Goal: Task Accomplishment & Management: Manage account settings

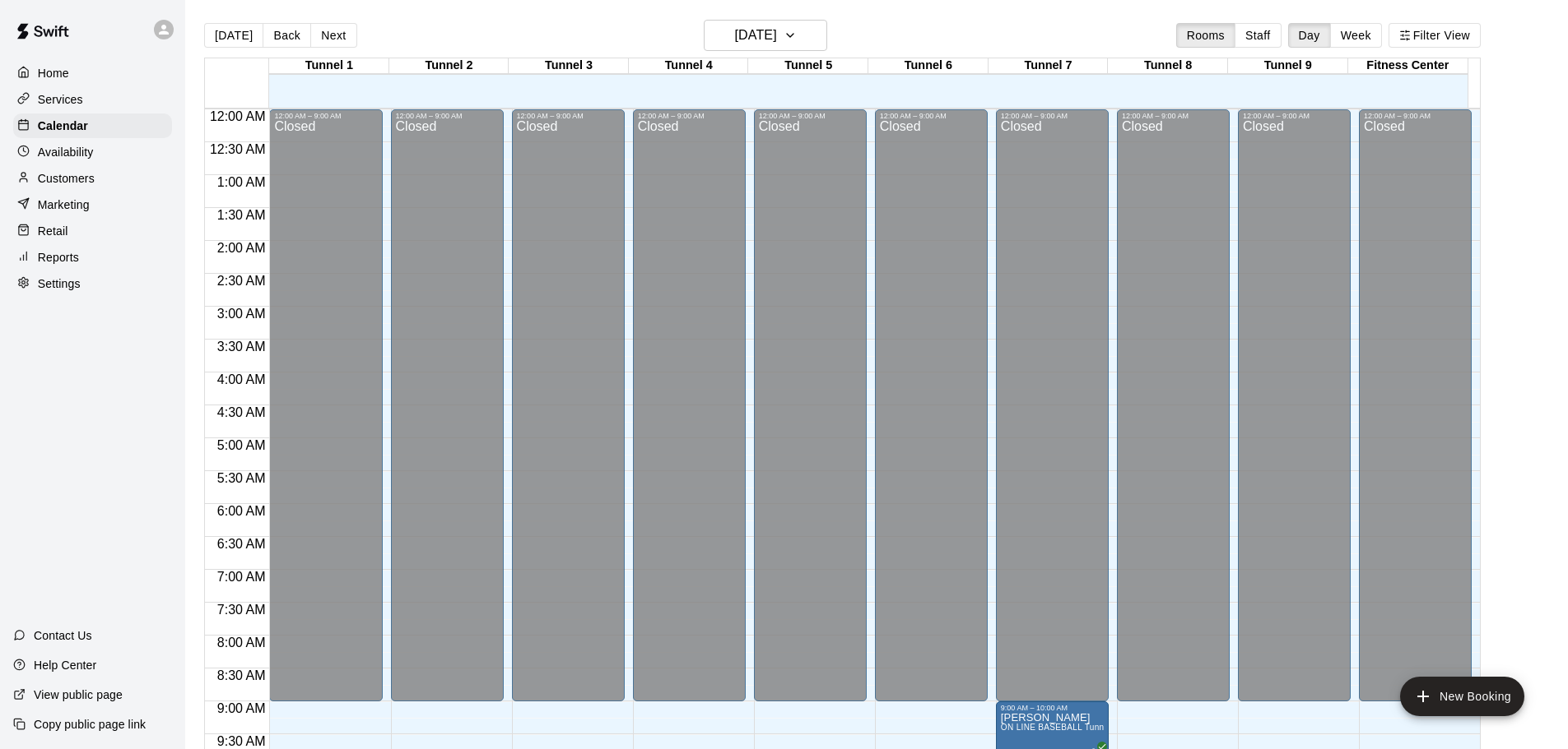
scroll to position [658, 0]
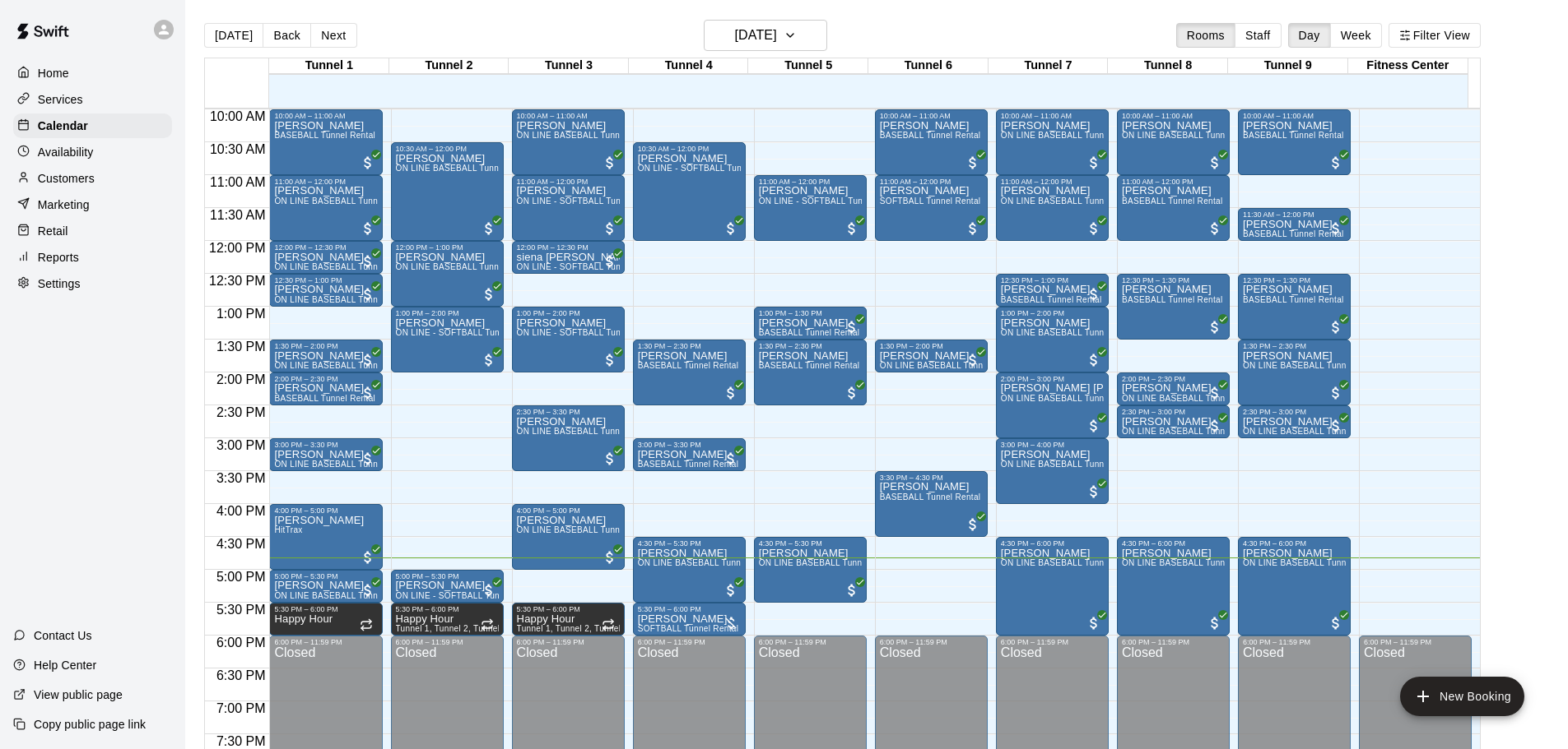
click at [47, 266] on p "Reports" at bounding box center [58, 257] width 41 height 17
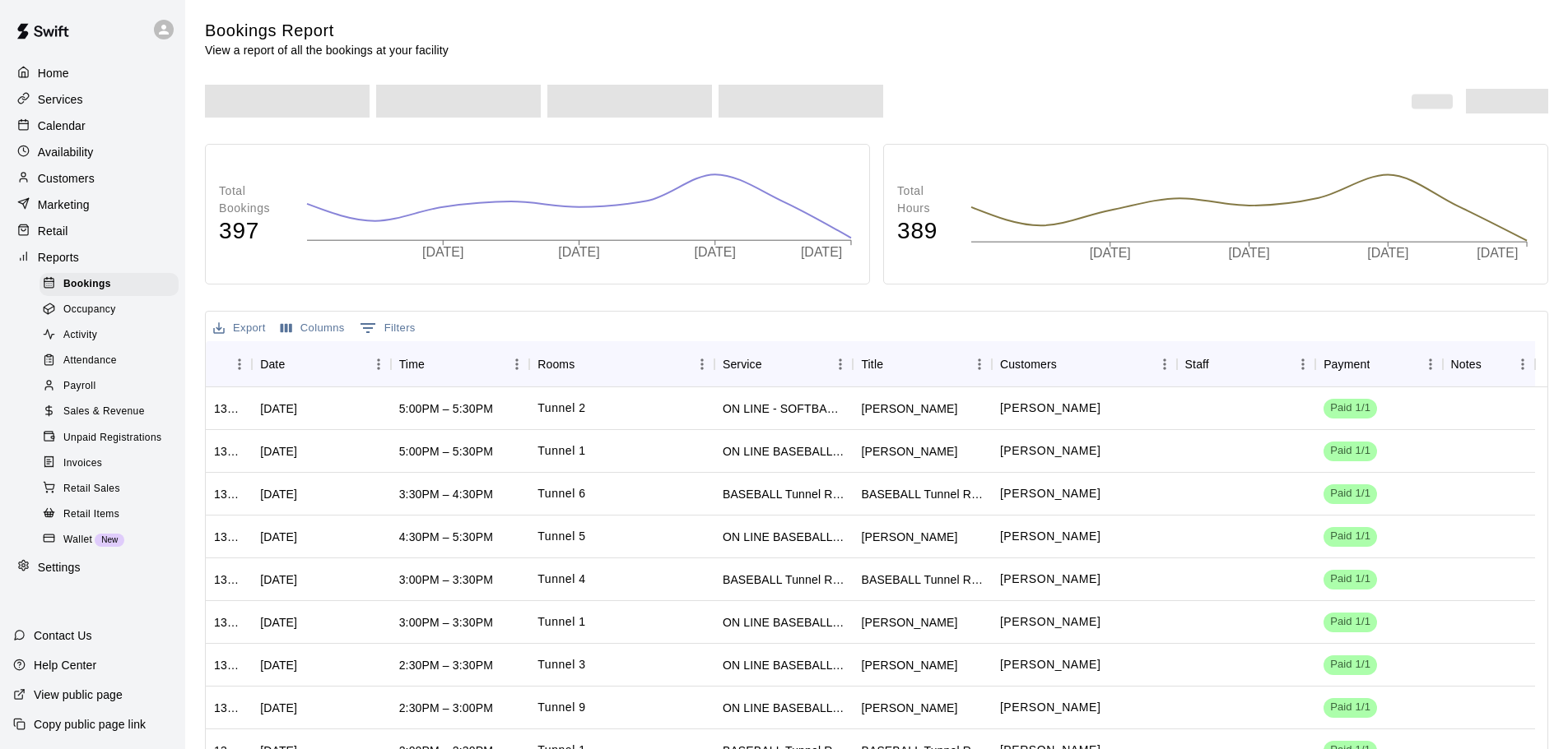
click at [99, 446] on span "Unpaid Registrations" at bounding box center [112, 438] width 98 height 17
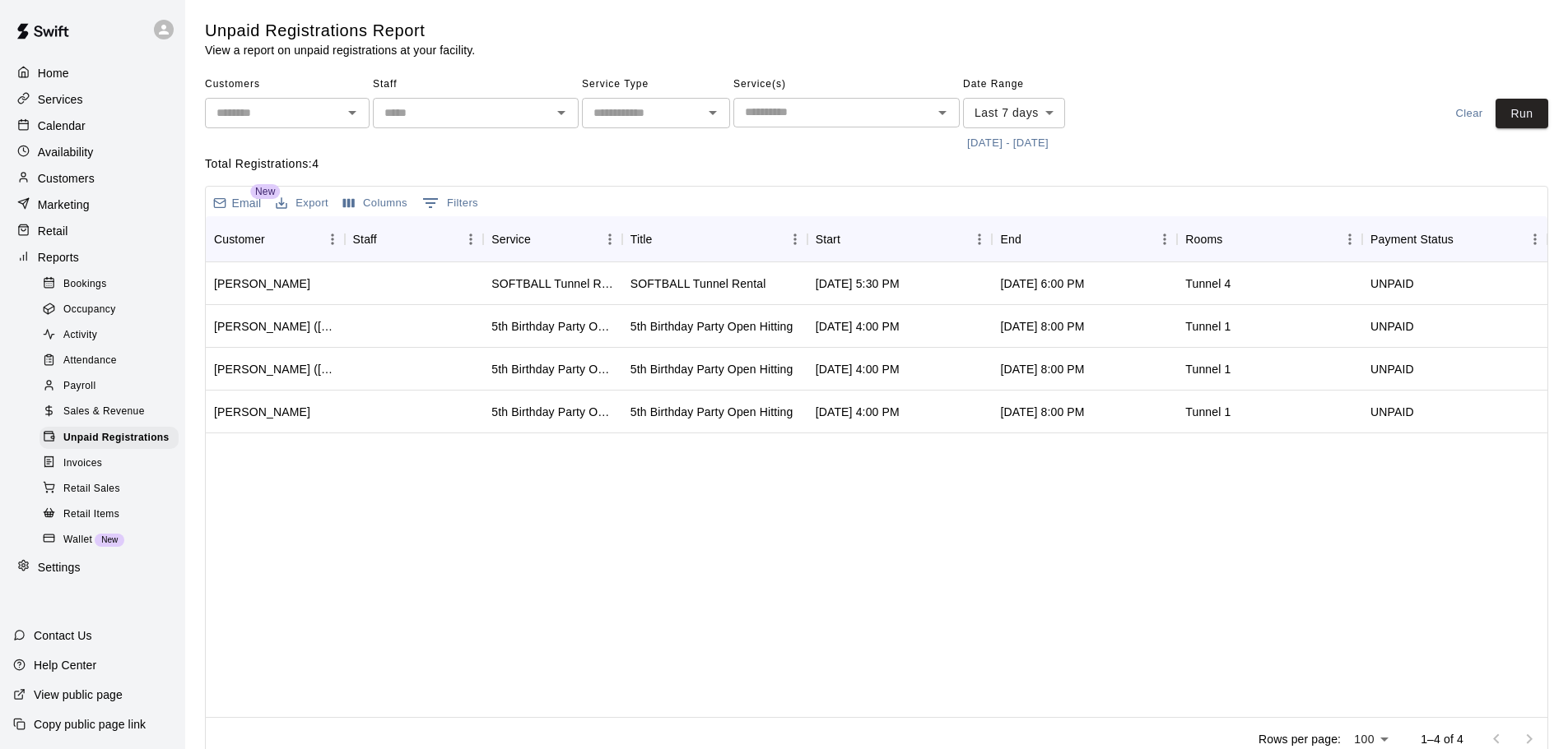
click at [79, 128] on p "Calendar" at bounding box center [61, 125] width 48 height 17
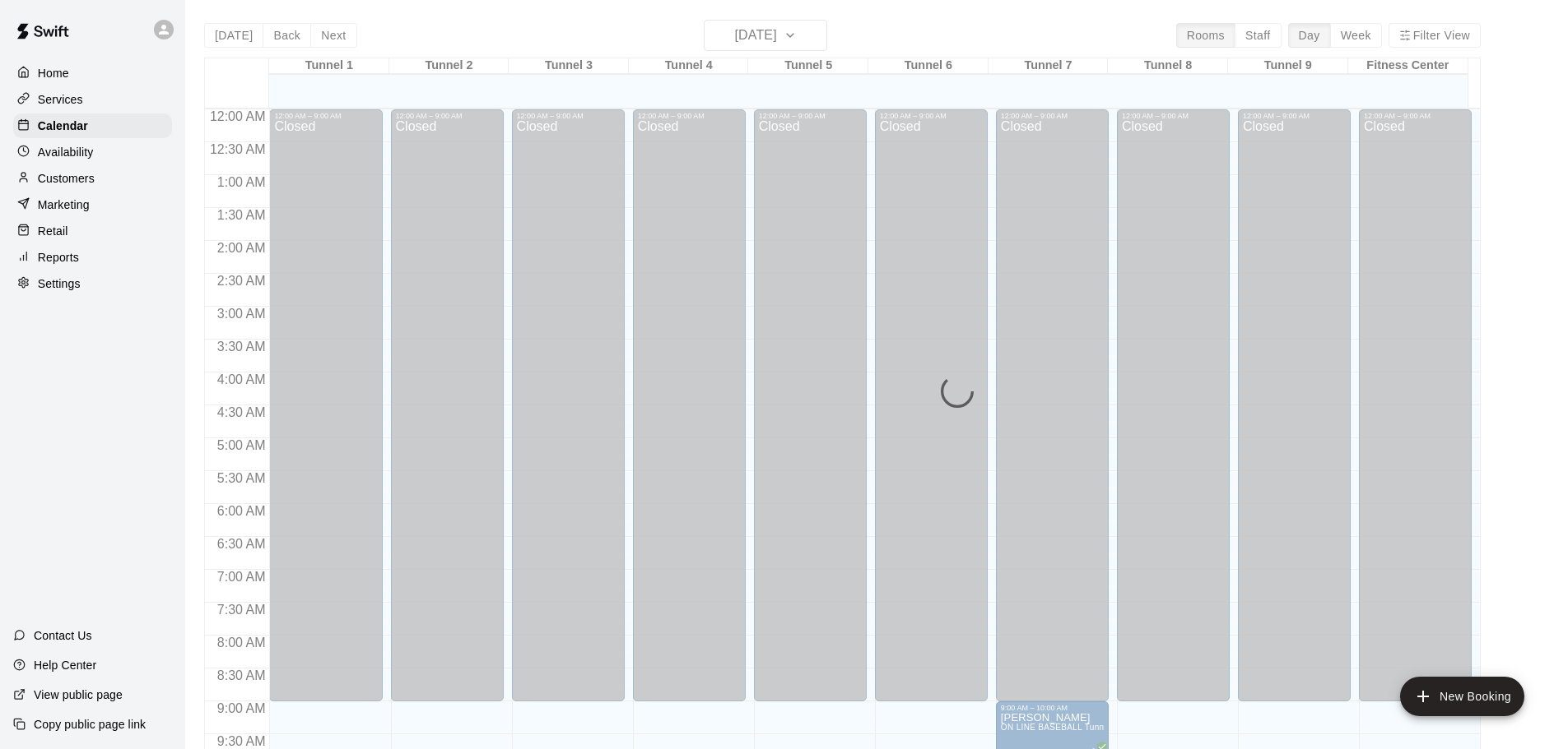
scroll to position [871, 0]
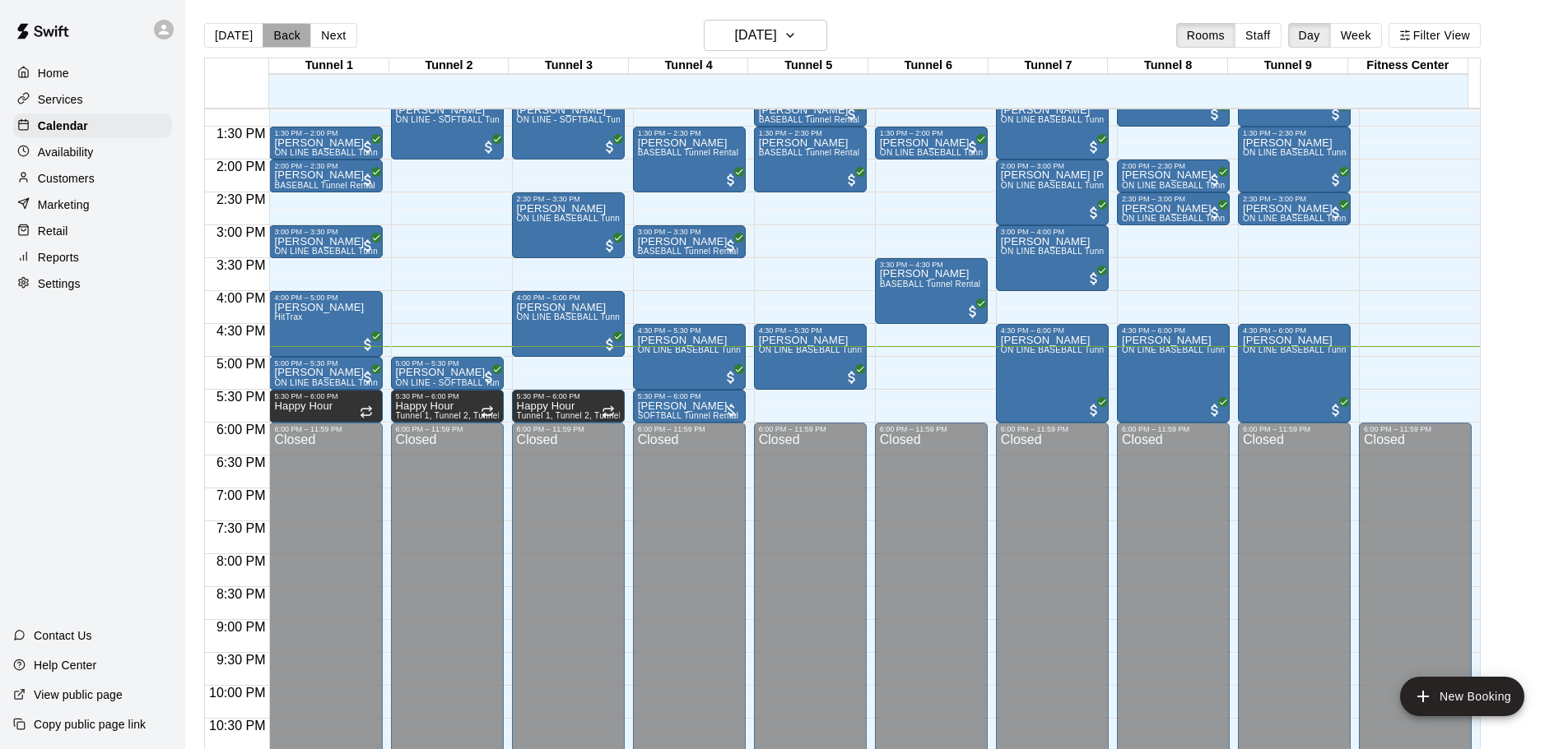
click at [264, 23] on button "Back" at bounding box center [287, 35] width 49 height 24
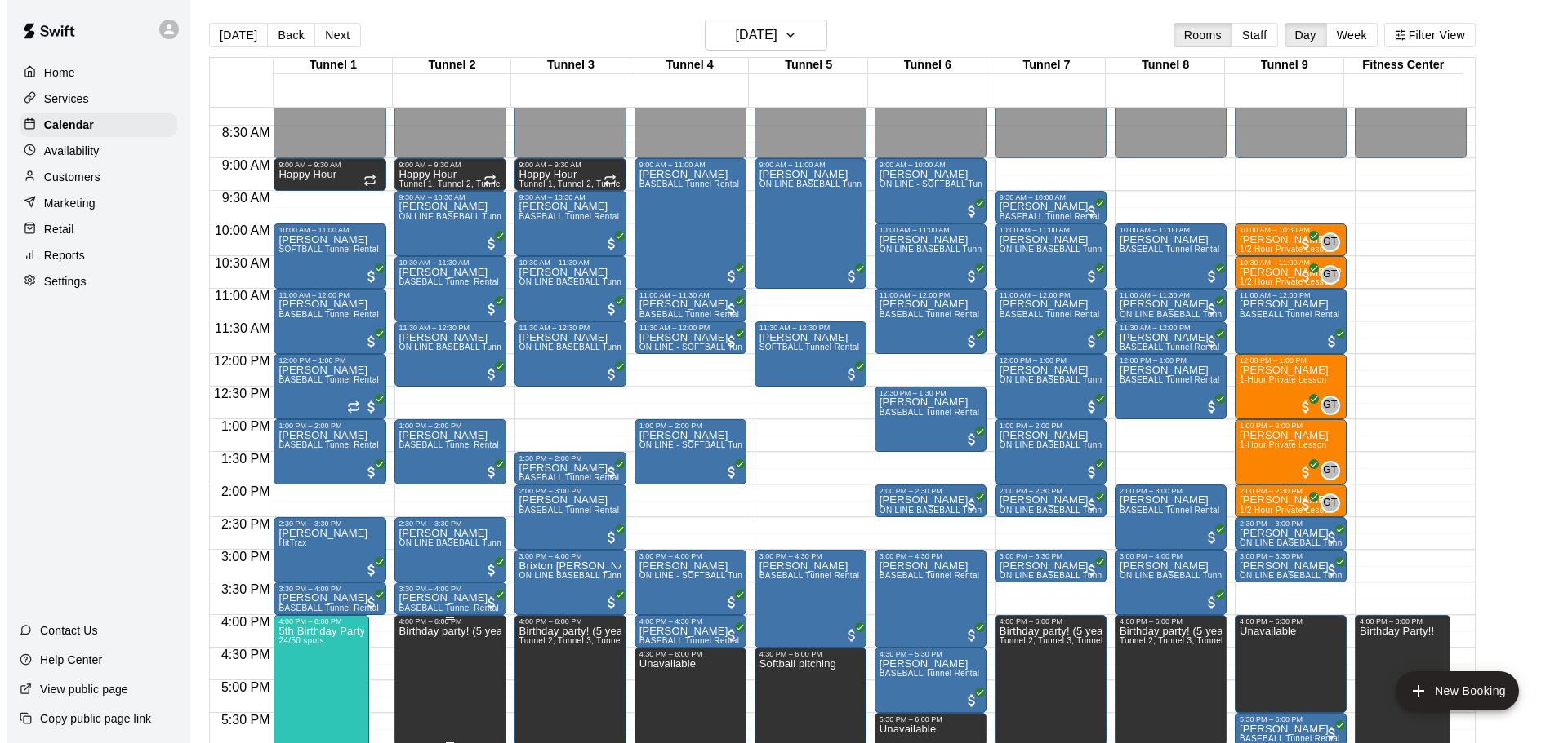
scroll to position [619, 0]
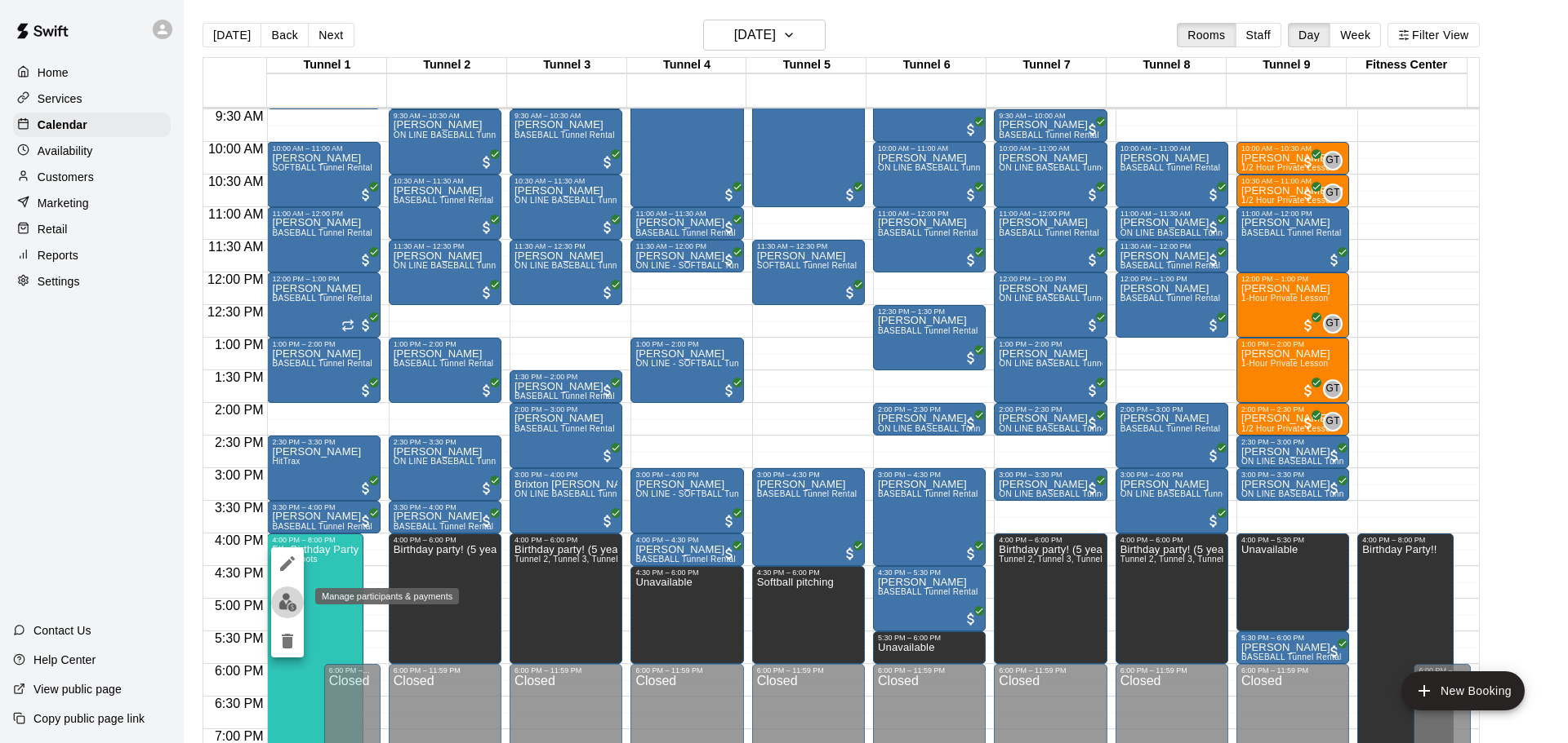
click at [300, 595] on button "edit" at bounding box center [288, 602] width 33 height 32
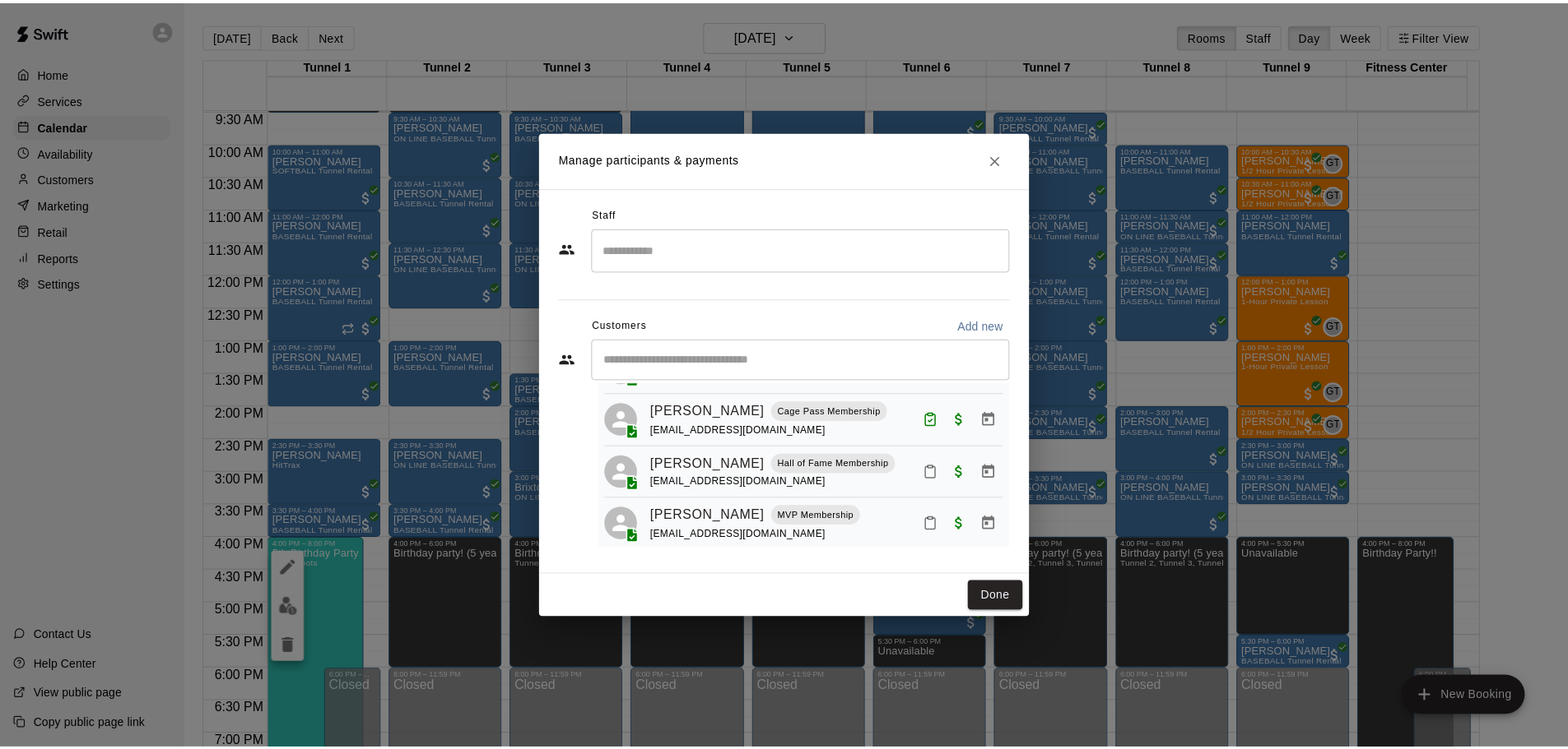
scroll to position [658, 0]
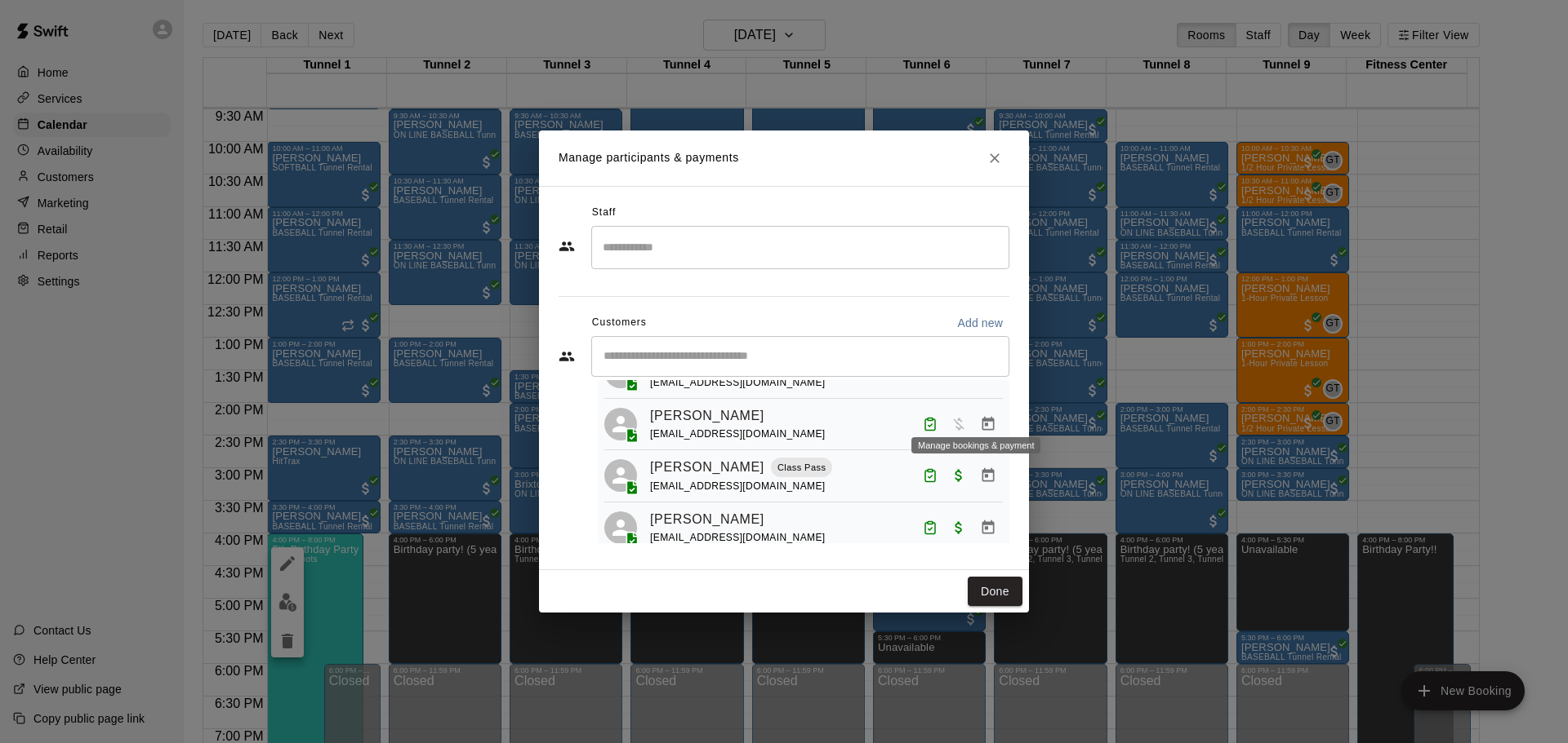
click at [982, 417] on icon "Manage bookings & payment" at bounding box center [988, 424] width 13 height 14
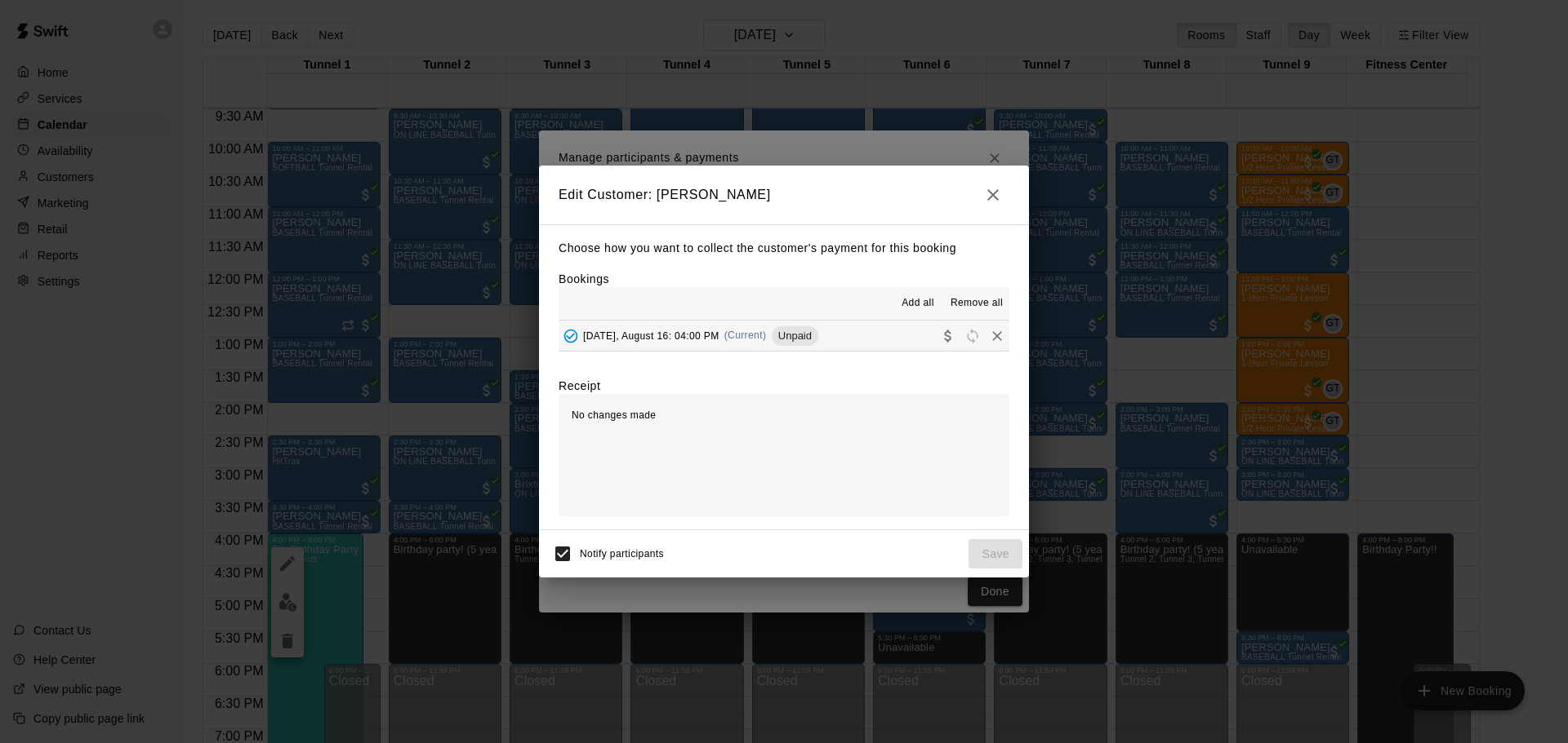
click at [850, 342] on button "[DATE], August 16: 04:00 PM (Current) Unpaid" at bounding box center [783, 335] width 451 height 30
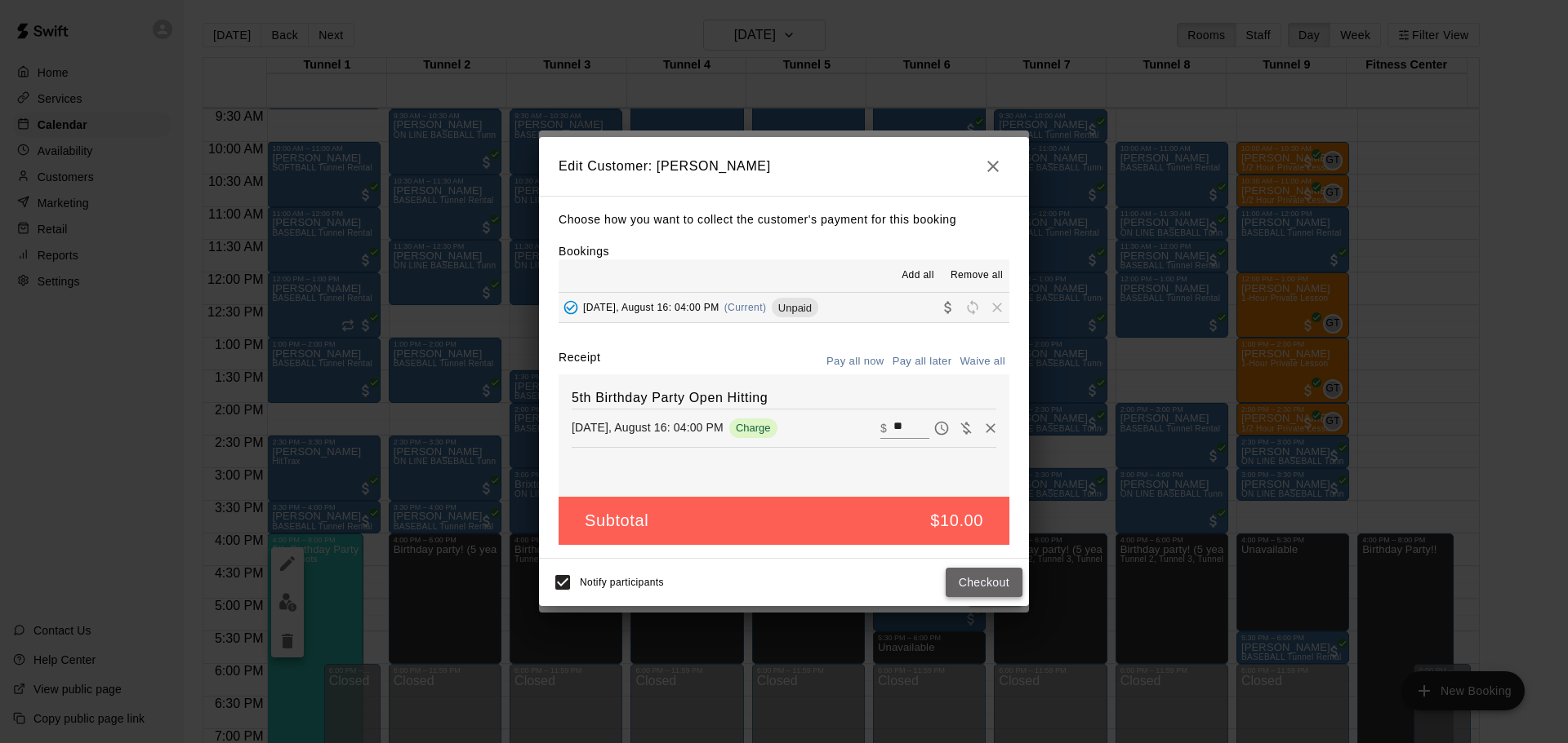
click at [995, 592] on button "Checkout" at bounding box center [983, 583] width 76 height 30
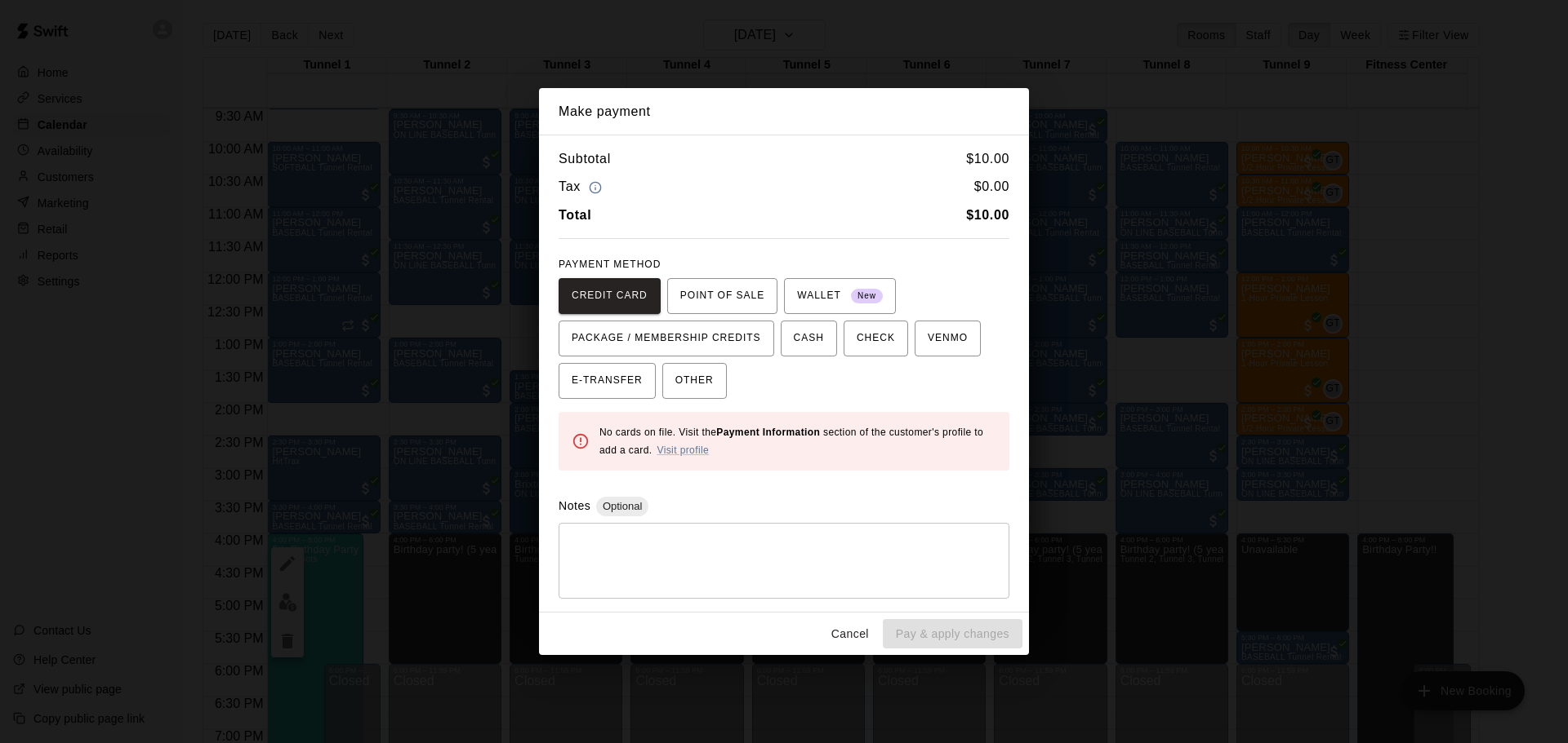
click at [837, 632] on button "Cancel" at bounding box center [850, 634] width 52 height 30
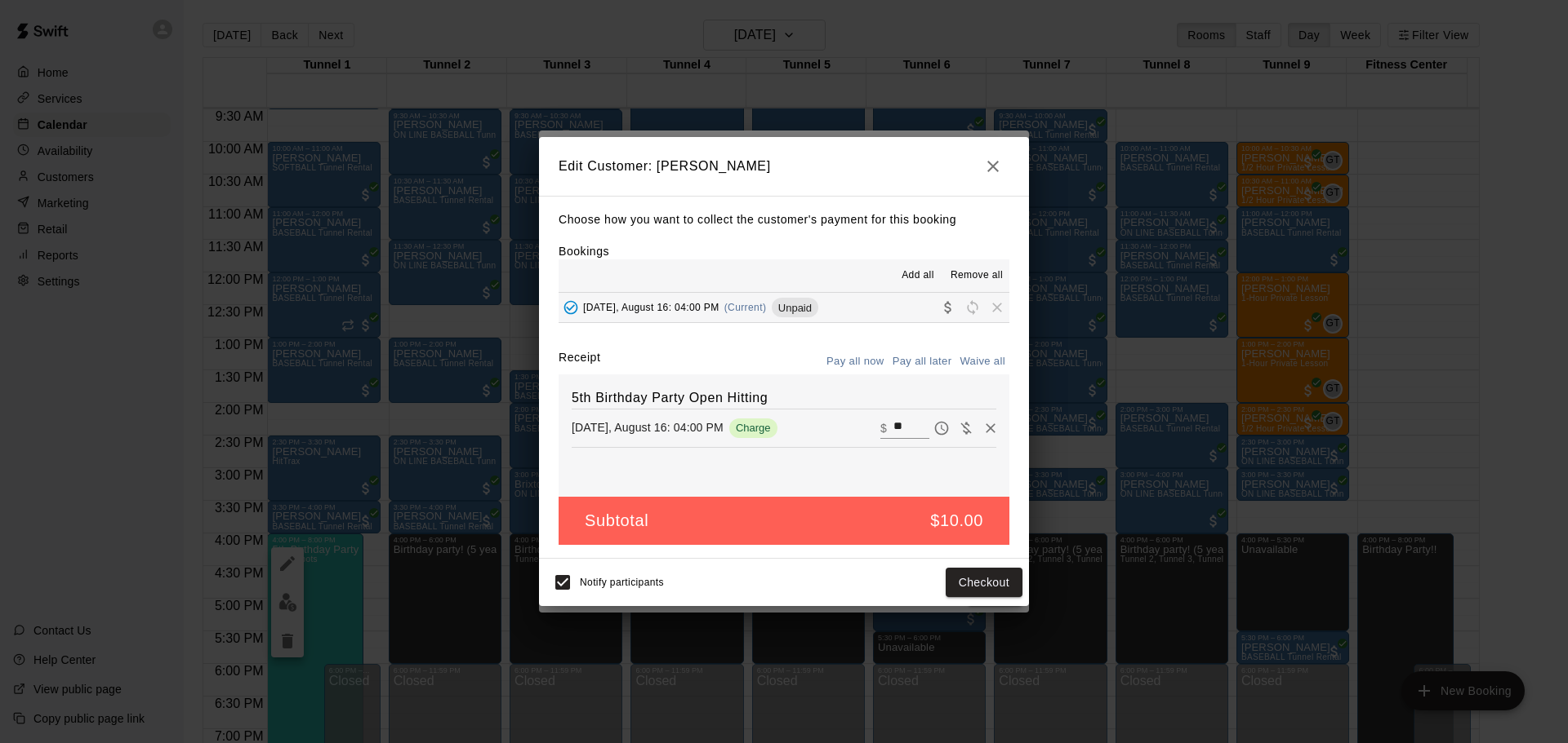
click at [1007, 175] on h2 "Edit Customer: [PERSON_NAME]" at bounding box center [783, 166] width 490 height 59
click at [1000, 172] on icon "button" at bounding box center [993, 166] width 19 height 19
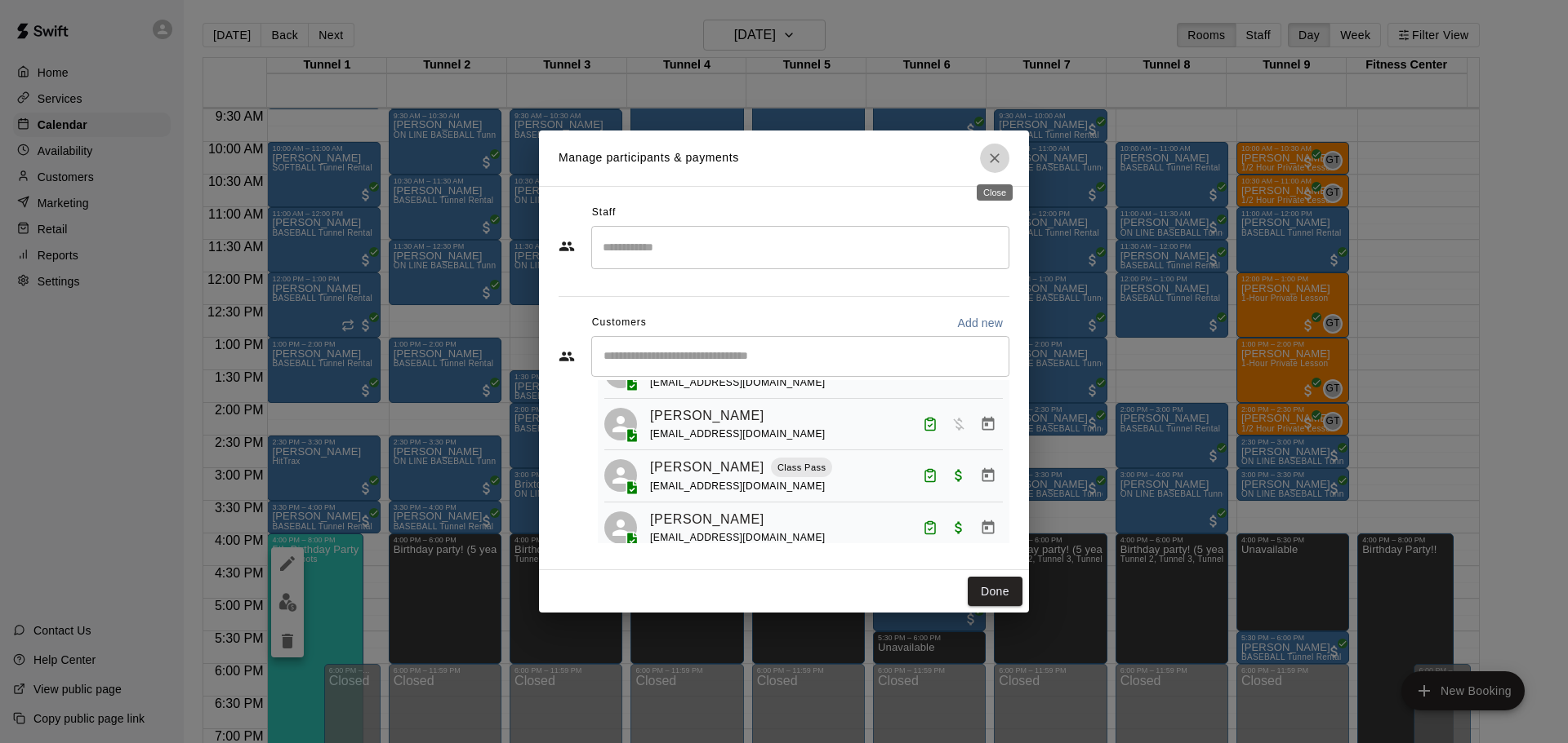
click at [994, 165] on icon "Close" at bounding box center [994, 158] width 16 height 16
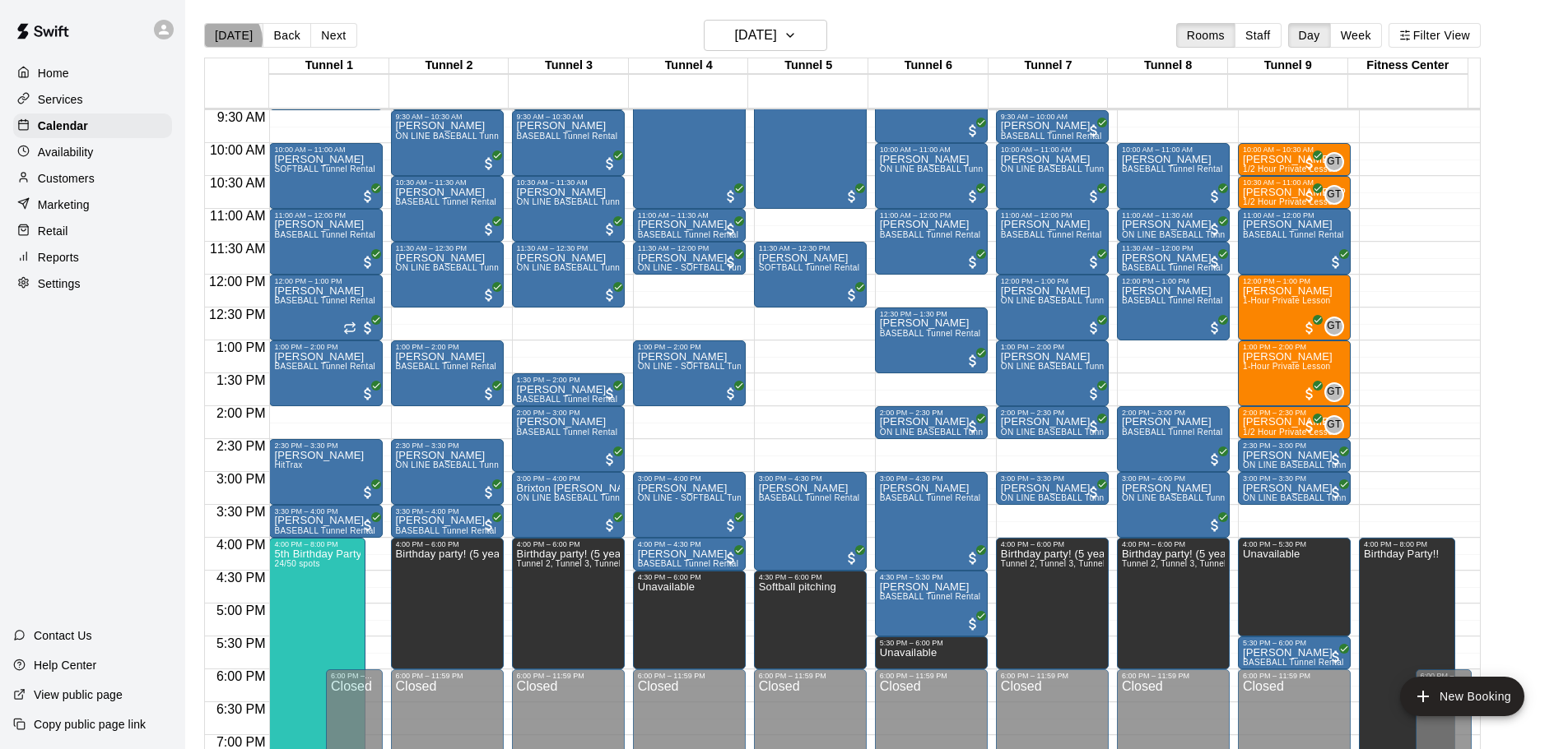
click at [229, 39] on button "[DATE]" at bounding box center [234, 35] width 59 height 24
